Goal: Task Accomplishment & Management: Understand process/instructions

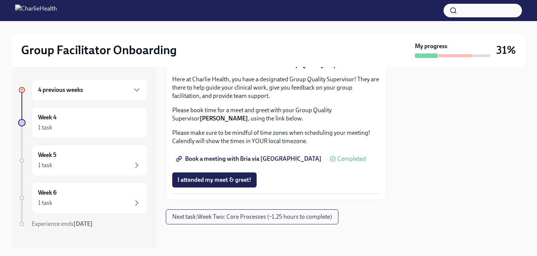
scroll to position [716, 0]
click at [265, 47] on button "I attended TWO group observation hours!" at bounding box center [231, 39] width 119 height 15
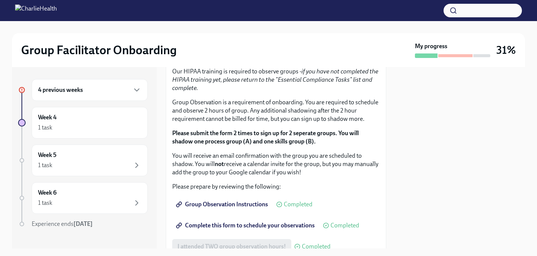
scroll to position [430, 0]
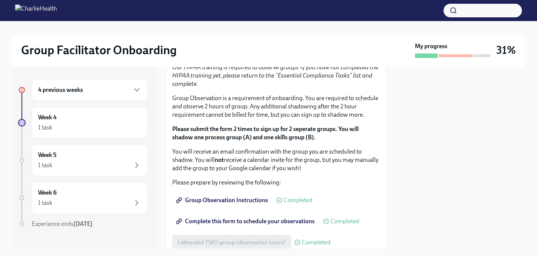
click at [96, 92] on div "4 previous weeks" at bounding box center [89, 90] width 103 height 9
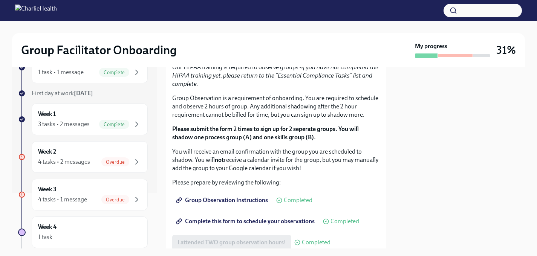
scroll to position [58, 0]
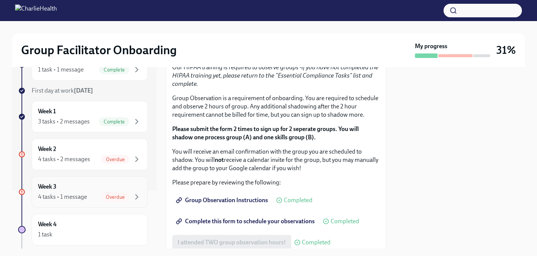
click at [78, 190] on div "Week 3 4 tasks • 1 message Overdue" at bounding box center [89, 192] width 103 height 19
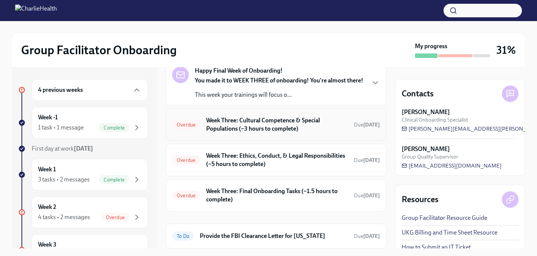
scroll to position [42, 0]
click at [222, 188] on h6 "Week Three: Final Onboarding Tasks (~1.5 hours to complete)" at bounding box center [277, 195] width 142 height 17
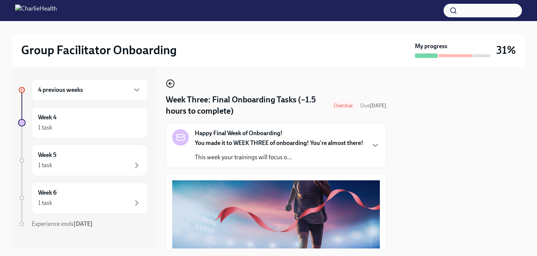
click at [169, 86] on icon "button" at bounding box center [170, 83] width 9 height 9
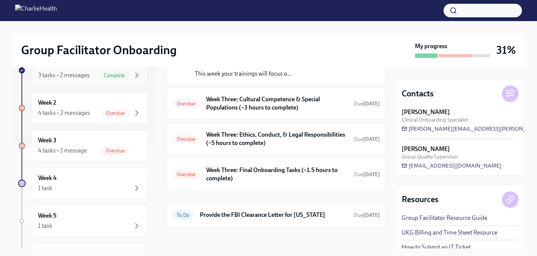
scroll to position [105, 0]
click at [130, 181] on div "Week 4 1 task" at bounding box center [89, 183] width 103 height 19
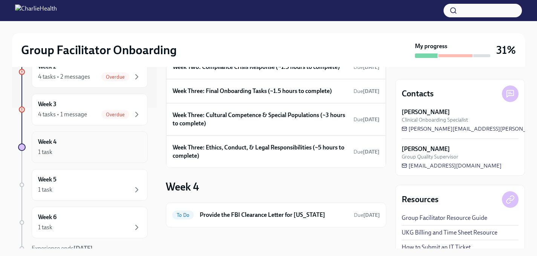
scroll to position [155, 0]
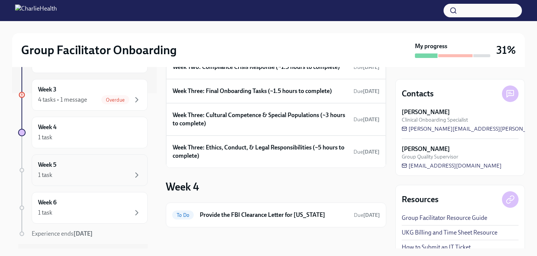
click at [109, 179] on div "1 task" at bounding box center [89, 175] width 103 height 9
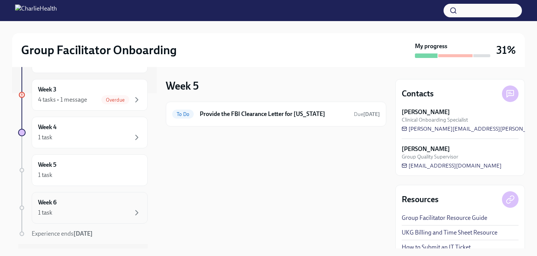
click at [99, 204] on div "Week 6 1 task" at bounding box center [89, 208] width 103 height 19
click at [99, 104] on div "4 tasks • 1 message Overdue" at bounding box center [89, 99] width 103 height 9
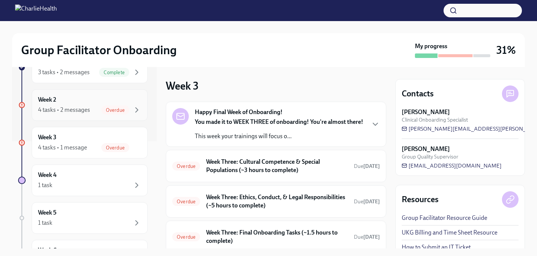
scroll to position [104, 0]
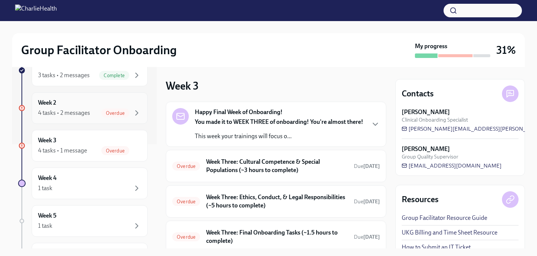
click at [108, 106] on div "Week 2 4 tasks • 2 messages Overdue" at bounding box center [89, 108] width 103 height 19
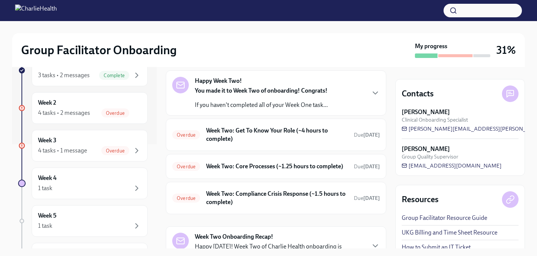
scroll to position [32, 0]
click at [257, 136] on h6 "Week Two: Get To Know Your Role (~4 hours to complete)" at bounding box center [277, 134] width 142 height 17
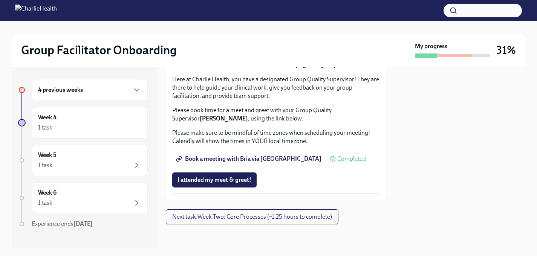
scroll to position [788, 0]
click at [211, 224] on button "Next task : Week Two: Core Processes (~1.25 hours to complete)" at bounding box center [252, 217] width 173 height 15
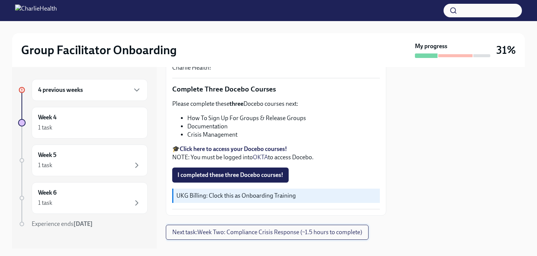
scroll to position [285, 0]
